Goal: Task Accomplishment & Management: Complete application form

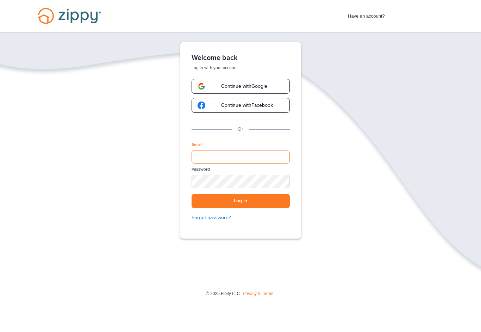
click at [247, 156] on input "Email" at bounding box center [241, 156] width 98 height 13
type input "**********"
click at [241, 201] on button "Log in" at bounding box center [241, 201] width 98 height 14
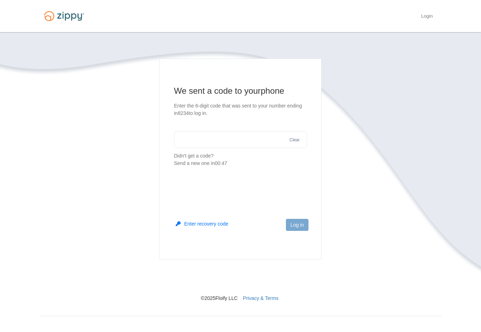
click at [204, 137] on input "text" at bounding box center [240, 139] width 133 height 17
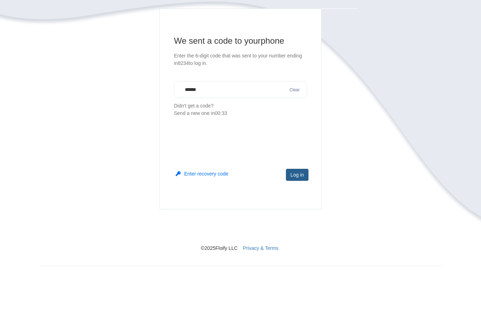
type input "******"
click at [298, 219] on button "Log in" at bounding box center [297, 225] width 23 height 12
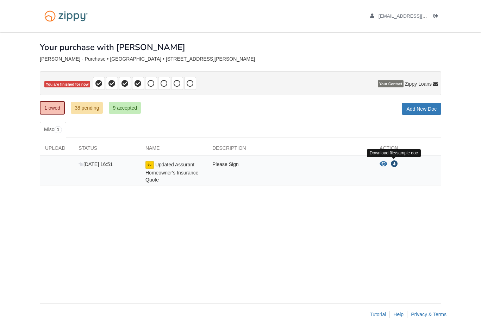
click at [395, 163] on icon "Download Updated Assurant Homeowner's Insurance Quote" at bounding box center [394, 164] width 7 height 7
click at [383, 164] on icon "View Updated Assurant Homeowner's Insurance Quote" at bounding box center [384, 164] width 8 height 7
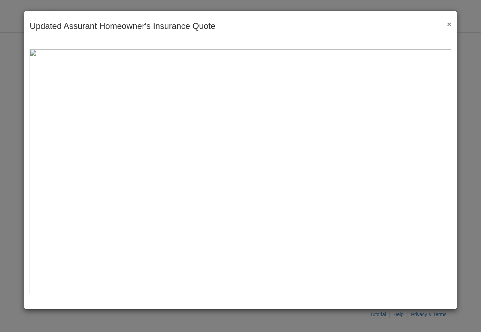
click at [451, 21] on button "×" at bounding box center [447, 23] width 8 height 7
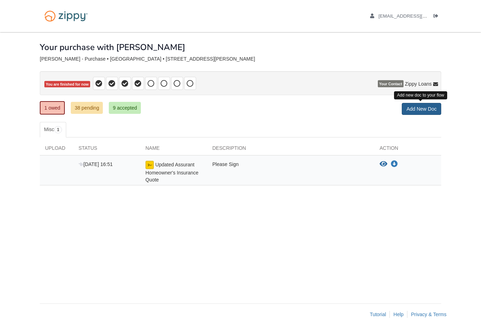
click at [428, 107] on link "Add New Doc" at bounding box center [421, 109] width 39 height 12
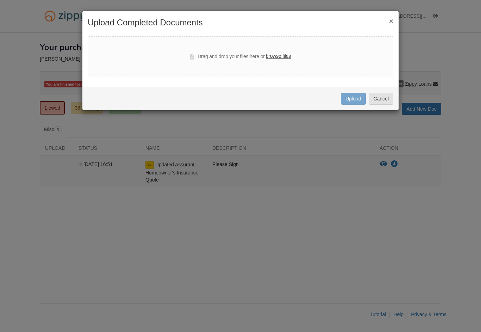
click at [392, 21] on button "×" at bounding box center [391, 20] width 4 height 7
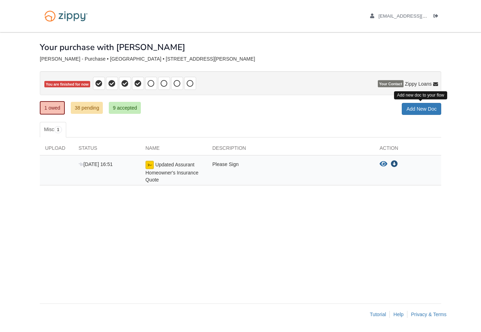
click at [397, 165] on icon "Download Updated Assurant Homeowner's Insurance Quote" at bounding box center [394, 164] width 7 height 7
click at [175, 169] on span "Updated Assurant Homeowner's Insurance Quote" at bounding box center [171, 172] width 53 height 21
click at [181, 173] on span "Updated Assurant Homeowner's Insurance Quote" at bounding box center [171, 172] width 53 height 21
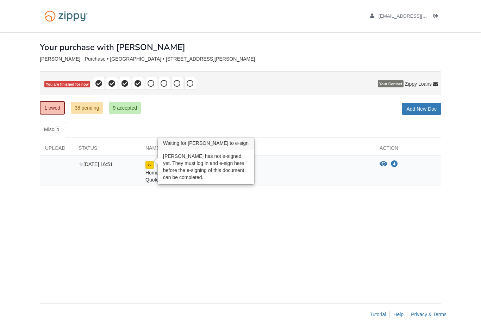
click at [153, 164] on img at bounding box center [149, 165] width 8 height 8
click at [315, 167] on div "Please Sign" at bounding box center [290, 172] width 167 height 23
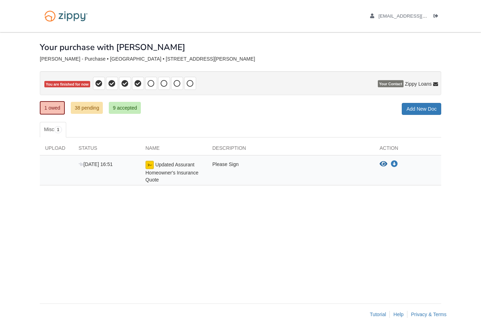
click at [177, 175] on div "Updated Assurant Homeowner's Insurance Quote" at bounding box center [173, 172] width 67 height 23
click at [179, 164] on span "Updated Assurant Homeowner's Insurance Quote" at bounding box center [171, 172] width 53 height 21
click at [181, 173] on span "Updated Assurant Homeowner's Insurance Quote" at bounding box center [171, 172] width 53 height 21
click at [158, 163] on span "Updated Assurant Homeowner's Insurance Quote" at bounding box center [171, 172] width 53 height 21
click at [166, 167] on div "Updated Assurant Homeowner's Insurance Quote" at bounding box center [173, 172] width 67 height 23
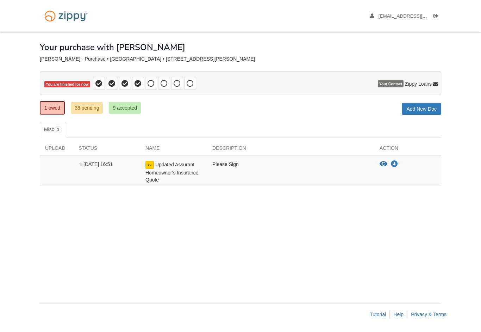
click at [169, 175] on div "Updated Assurant Homeowner's Insurance Quote" at bounding box center [173, 172] width 67 height 23
click at [225, 165] on div "Please Sign" at bounding box center [290, 172] width 167 height 23
click at [158, 177] on span "Updated Assurant Homeowner's Insurance Quote" at bounding box center [171, 172] width 53 height 21
click at [170, 164] on span "Updated Assurant Homeowner's Insurance Quote" at bounding box center [171, 172] width 53 height 21
click at [173, 162] on span "Updated Assurant Homeowner's Insurance Quote" at bounding box center [171, 172] width 53 height 21
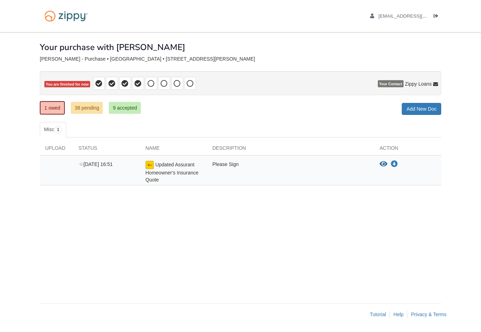
click at [279, 218] on div "× × × Pending Add Document Notice document will be included in the email sent t…" at bounding box center [240, 164] width 401 height 264
click at [396, 165] on icon "Download Updated Assurant Homeowner's Insurance Quote" at bounding box center [394, 164] width 7 height 7
click at [166, 167] on div "Updated Assurant Homeowner's Insurance Quote" at bounding box center [173, 172] width 67 height 23
click at [394, 167] on icon "Download Updated Assurant Homeowner's Insurance Quote" at bounding box center [394, 164] width 7 height 7
click at [392, 170] on div "View blank/sample document View blank/sample document Download file/sample doc …" at bounding box center [407, 172] width 67 height 23
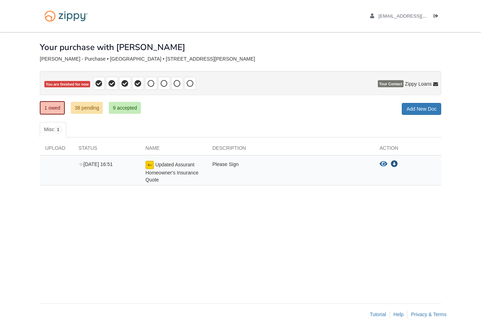
click at [392, 163] on icon "Download Updated Assurant Homeowner's Insurance Quote" at bounding box center [394, 164] width 7 height 7
